Goal: Find contact information: Find contact information

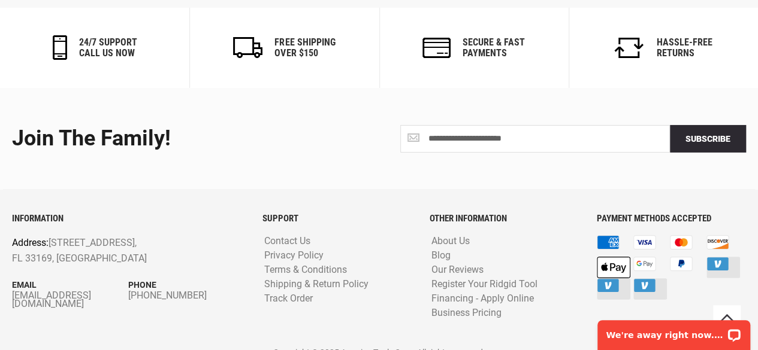
scroll to position [2021, 0]
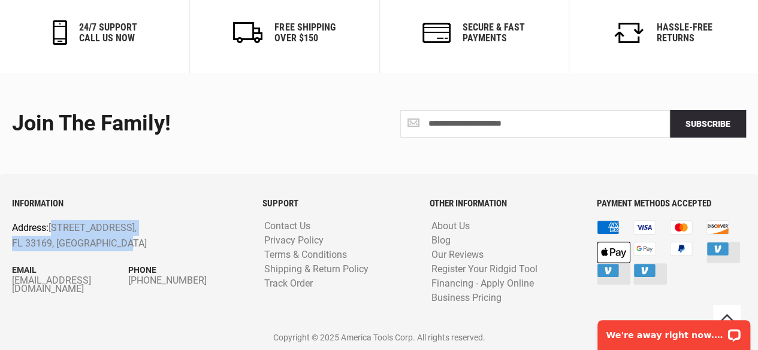
drag, startPoint x: 52, startPoint y: 228, endPoint x: 113, endPoint y: 242, distance: 63.3
click at [113, 242] on p "Address: [STREET_ADDRESS]" at bounding box center [105, 235] width 186 height 31
copy p "[STREET_ADDRESS]"
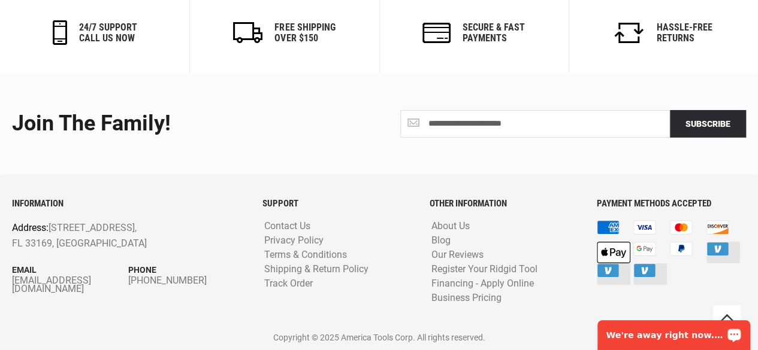
click at [205, 252] on div "INFORMATION Address: [STREET_ADDRESS] Email [EMAIL_ADDRESS][DOMAIN_NAME] Phone …" at bounding box center [128, 262] width 250 height 127
drag, startPoint x: 112, startPoint y: 242, endPoint x: 155, endPoint y: 232, distance: 43.7
click at [153, 232] on p "Address: [STREET_ADDRESS]" at bounding box center [105, 235] width 186 height 31
click at [87, 232] on p "Address: [STREET_ADDRESS]" at bounding box center [105, 235] width 186 height 31
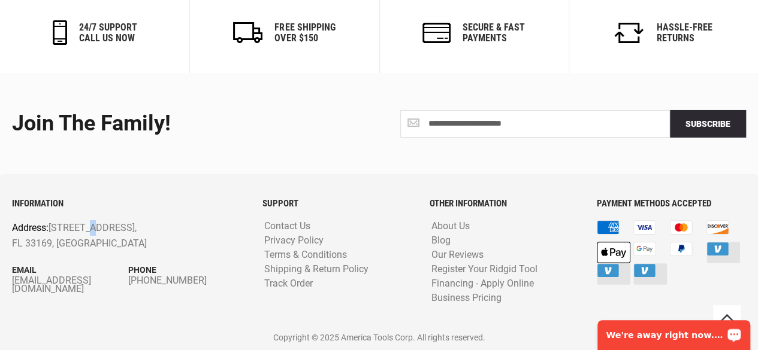
click at [87, 232] on p "Address: [STREET_ADDRESS]" at bounding box center [105, 235] width 186 height 31
drag, startPoint x: 87, startPoint y: 232, endPoint x: 121, endPoint y: 239, distance: 34.3
click at [121, 239] on p "Address: [STREET_ADDRESS]" at bounding box center [105, 235] width 186 height 31
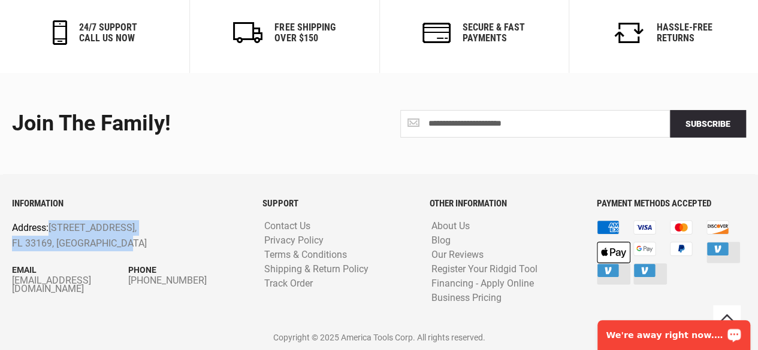
drag, startPoint x: 50, startPoint y: 228, endPoint x: 111, endPoint y: 239, distance: 62.1
click at [111, 239] on p "Address: [STREET_ADDRESS]" at bounding box center [105, 235] width 186 height 31
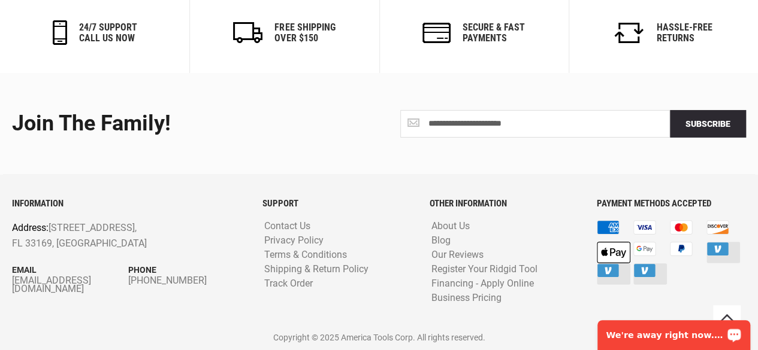
drag, startPoint x: 111, startPoint y: 239, endPoint x: 214, endPoint y: 263, distance: 105.8
click at [214, 264] on p "Phone" at bounding box center [186, 270] width 116 height 13
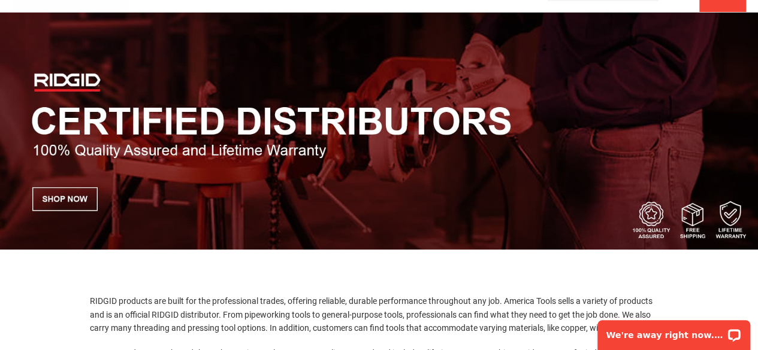
scroll to position [0, 0]
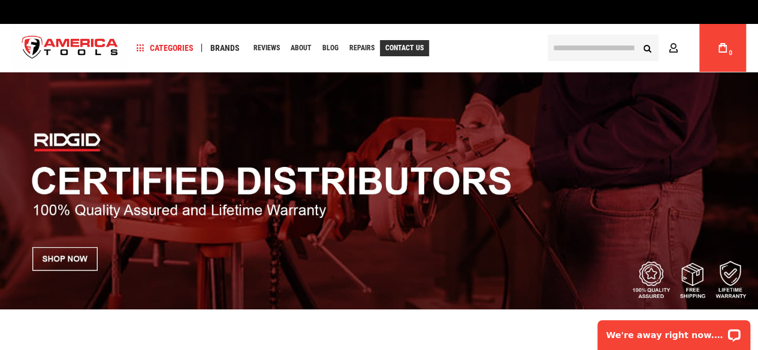
click at [395, 48] on span "Contact Us" at bounding box center [404, 47] width 38 height 7
